Goal: Task Accomplishment & Management: Use online tool/utility

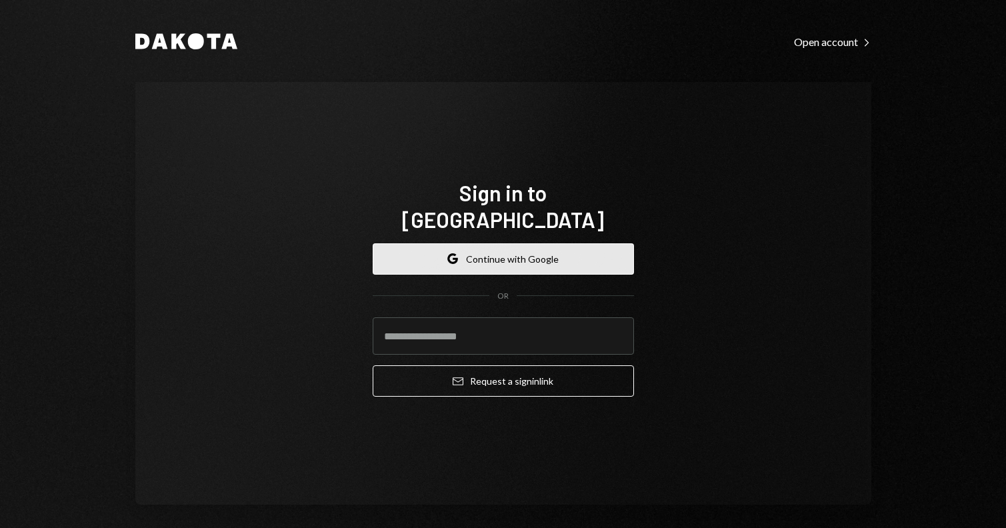
click at [515, 256] on button "Google Continue with Google" at bounding box center [503, 258] width 261 height 31
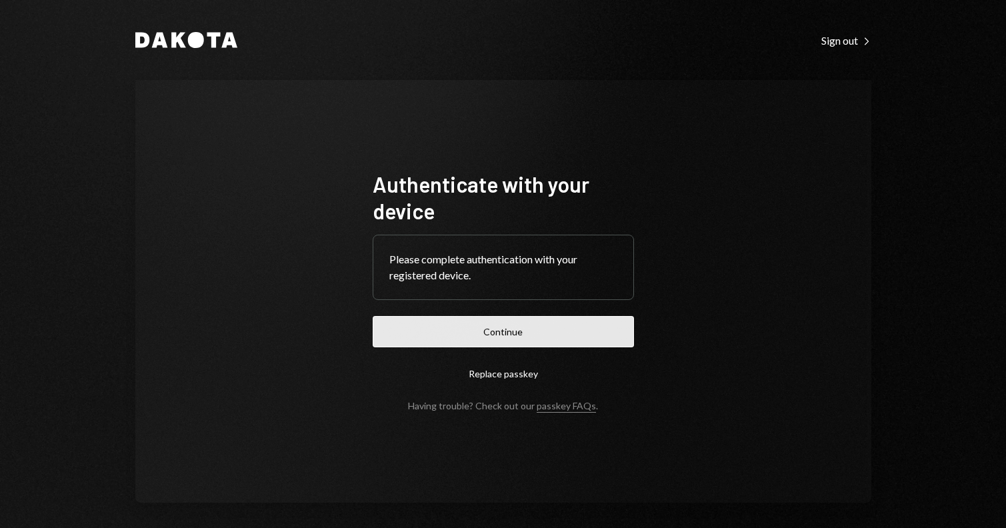
click at [492, 327] on button "Continue" at bounding box center [503, 331] width 261 height 31
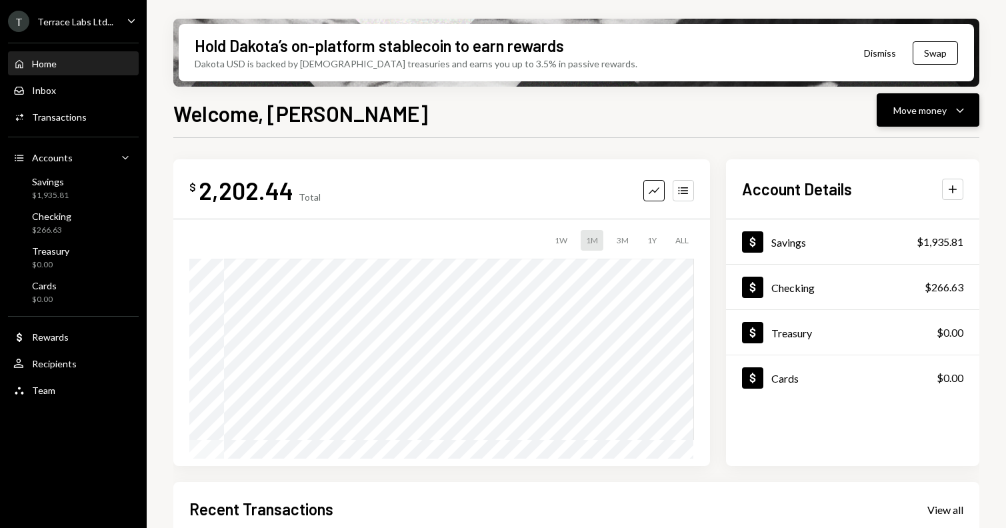
click at [952, 116] on icon "Caret Down" at bounding box center [960, 110] width 16 height 16
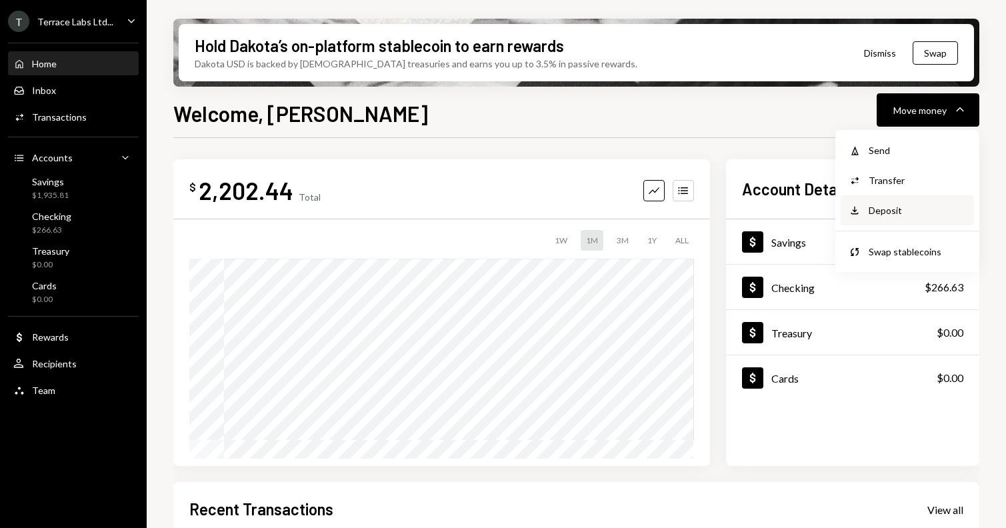
click at [911, 218] on div "Deposit Deposit" at bounding box center [907, 210] width 133 height 30
